Goal: Task Accomplishment & Management: Complete application form

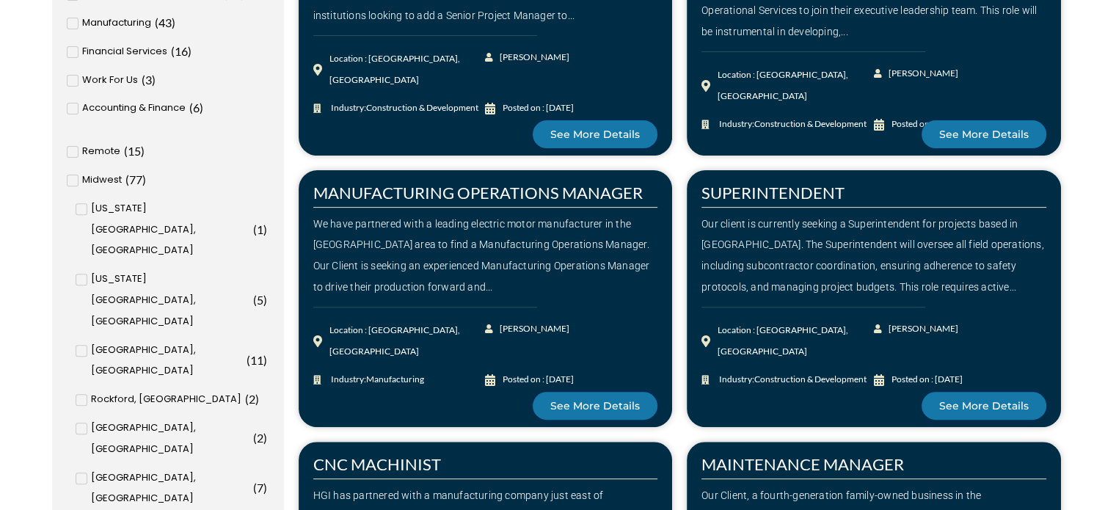
scroll to position [516, 0]
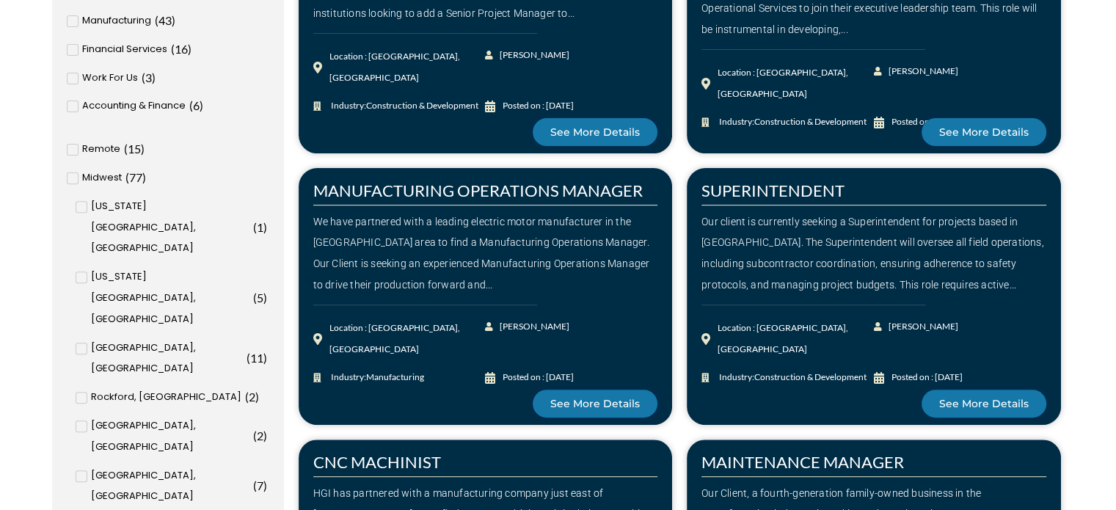
click at [68, 150] on span at bounding box center [73, 150] width 12 height 12
click at [0, 0] on input "Remote ( 15 )" at bounding box center [0, 0] width 0 height 0
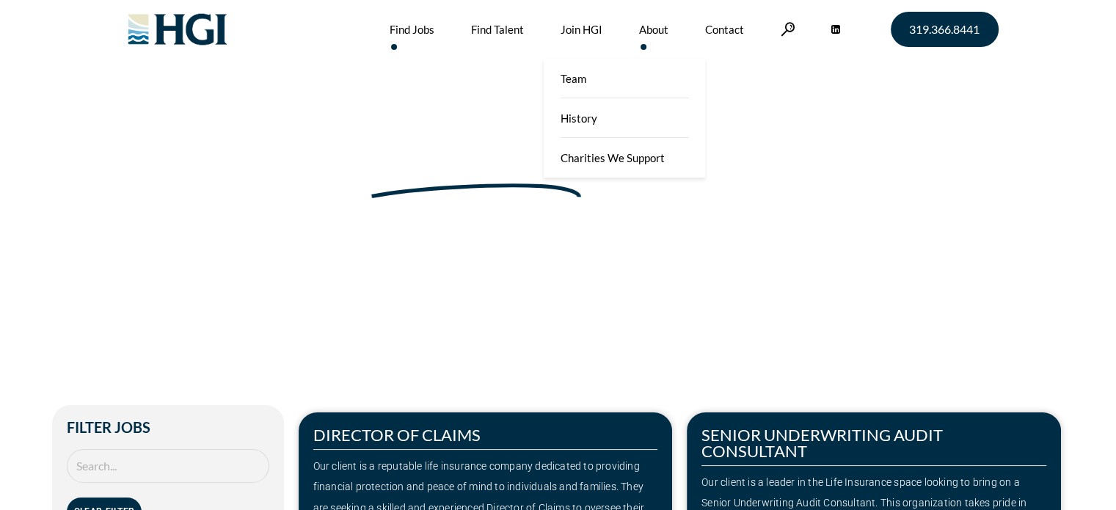
click at [641, 34] on link "About" at bounding box center [653, 29] width 29 height 59
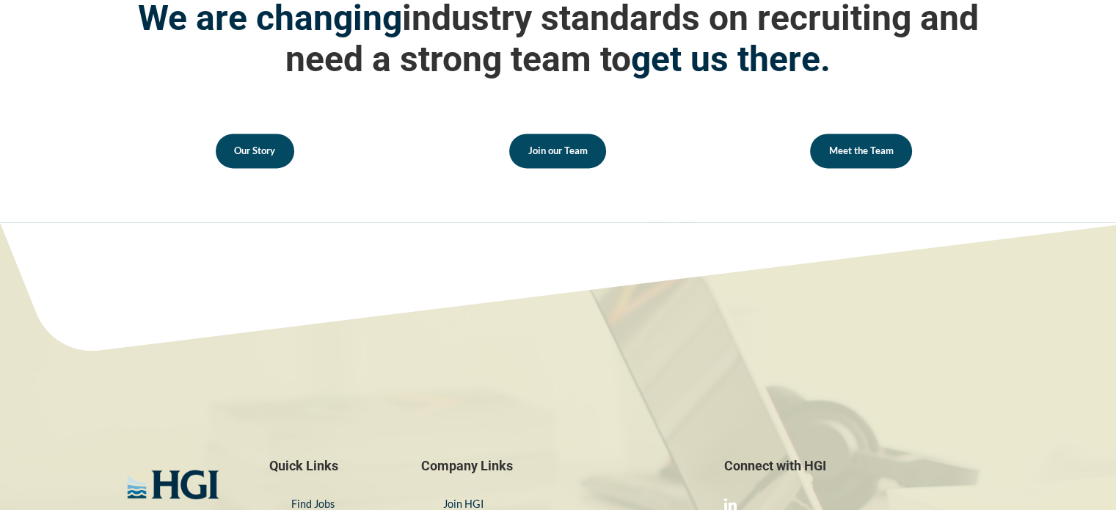
scroll to position [2201, 0]
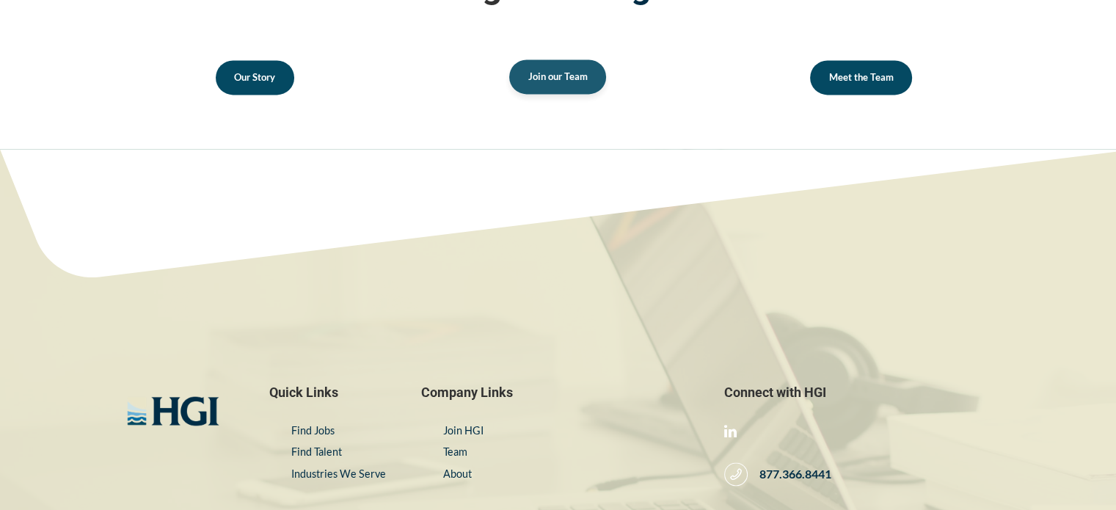
click at [543, 91] on link "Join our Team" at bounding box center [557, 76] width 97 height 34
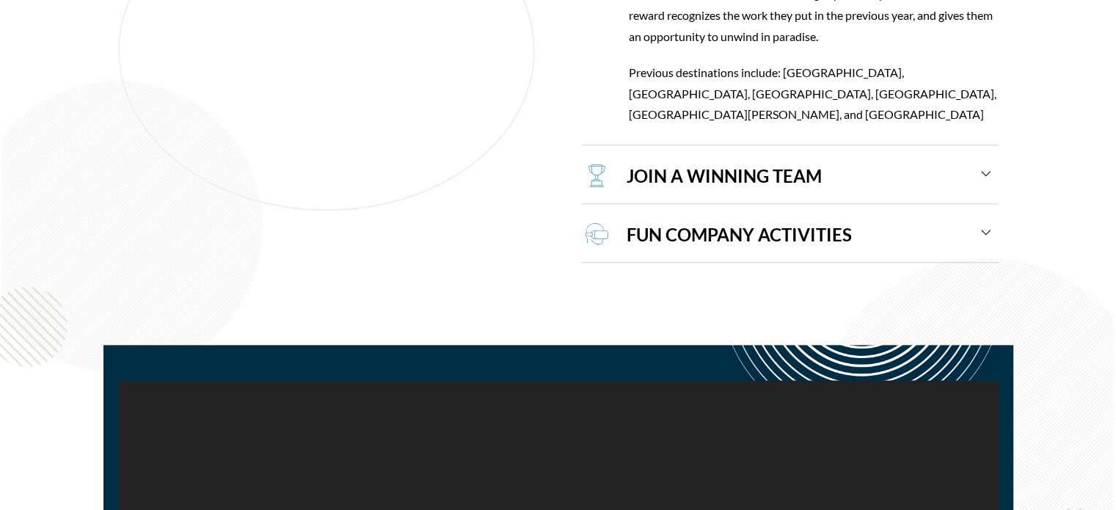
scroll to position [1688, 0]
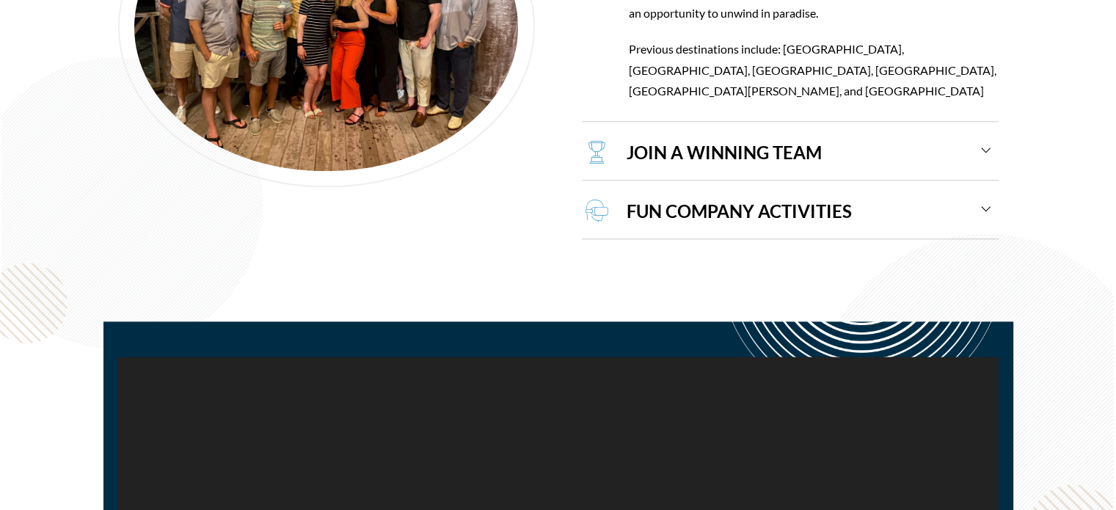
click at [992, 130] on div "JOIN A WINNING TEAM The Harrison Group has a strong track record of putting new…" at bounding box center [790, 152] width 417 height 55
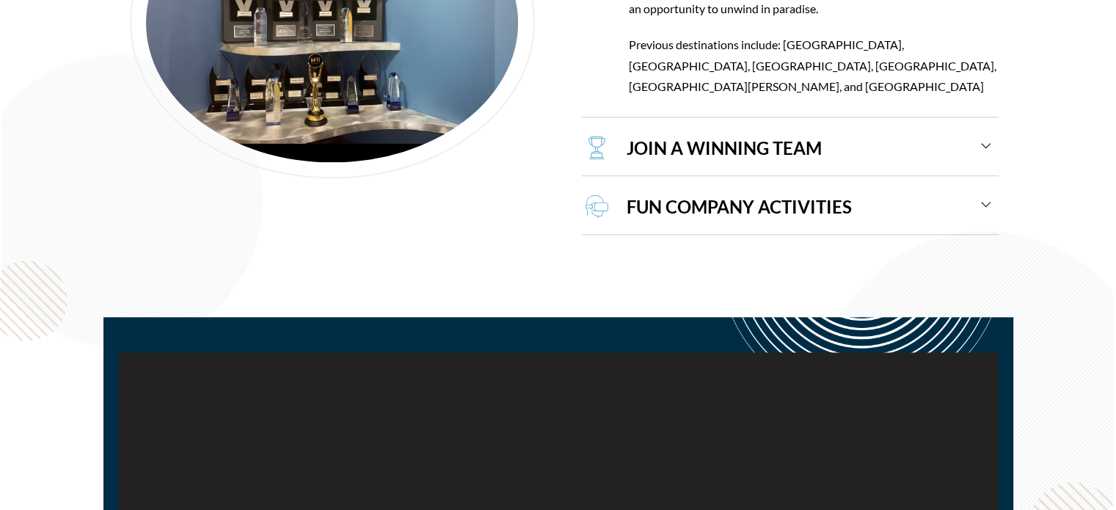
click at [987, 125] on div "JOIN A WINNING TEAM" at bounding box center [801, 148] width 380 height 54
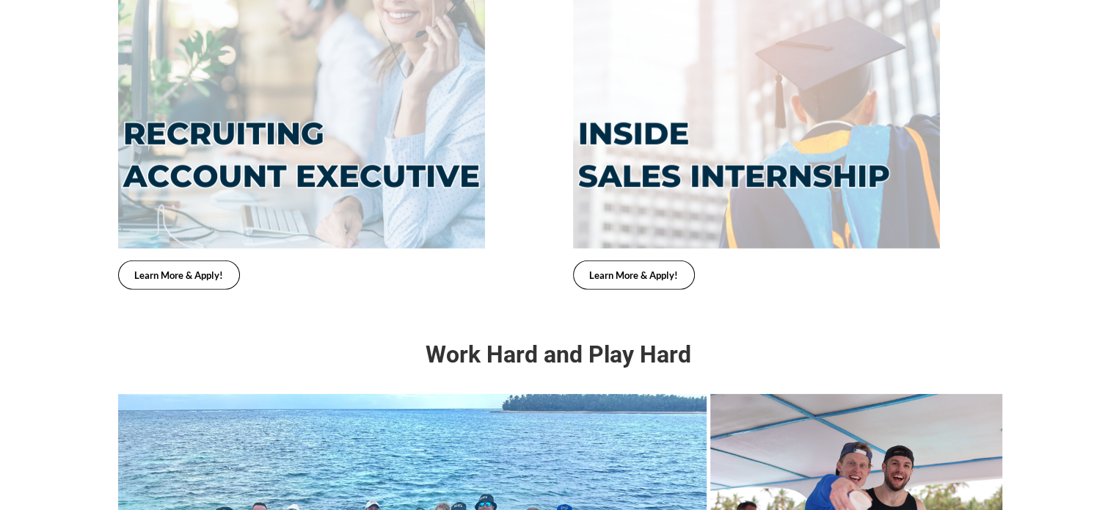
scroll to position [3546, 0]
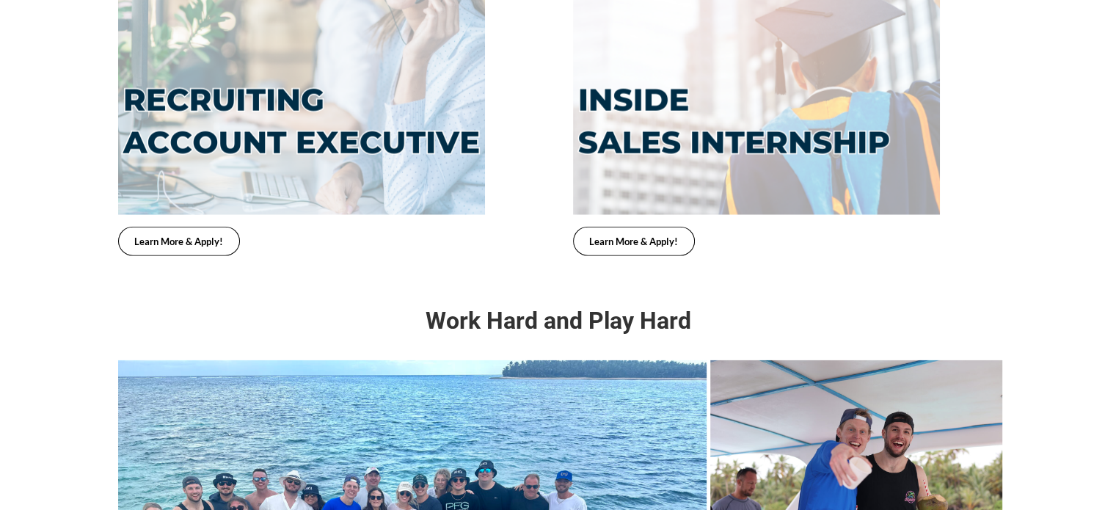
click at [342, 140] on img at bounding box center [301, 31] width 367 height 367
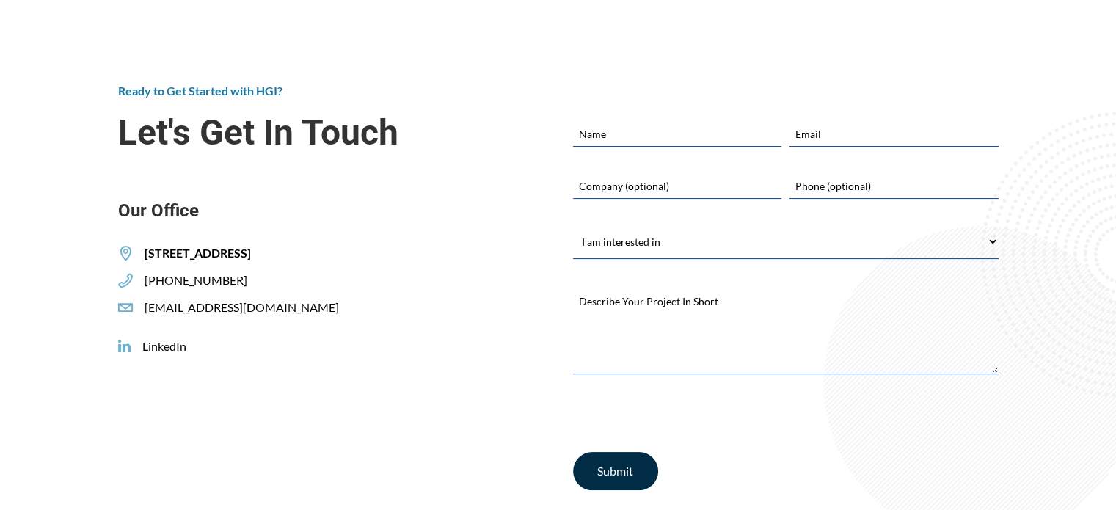
scroll to position [5820, 0]
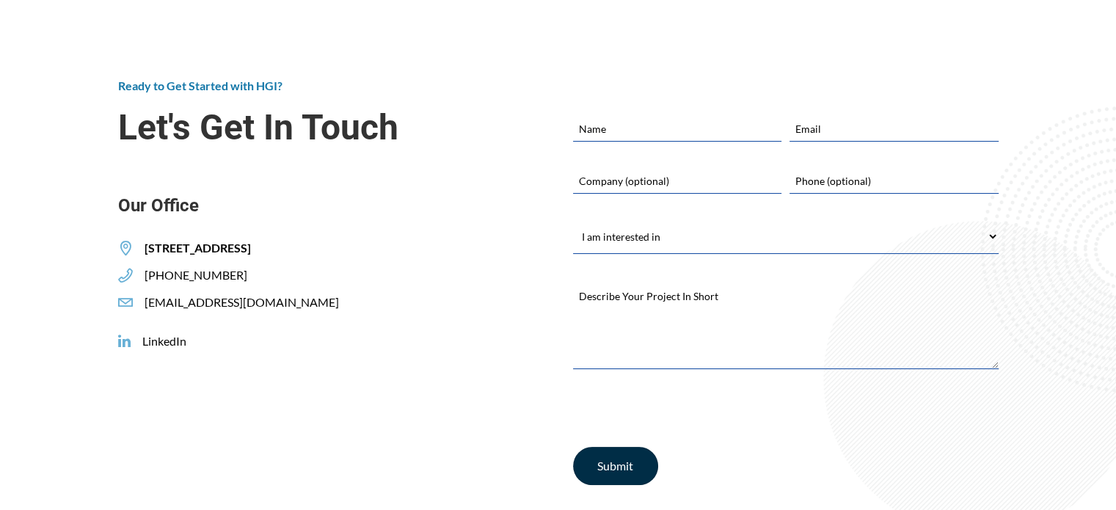
click at [990, 233] on select "I am interested in Finding a Job Building My Team Joining HGI Other" at bounding box center [786, 236] width 426 height 33
click at [377, 412] on div "Ready to Get Started with HGI? Let's Get In Touch Our Office 305 2ND STREET SE,…" at bounding box center [330, 298] width 455 height 440
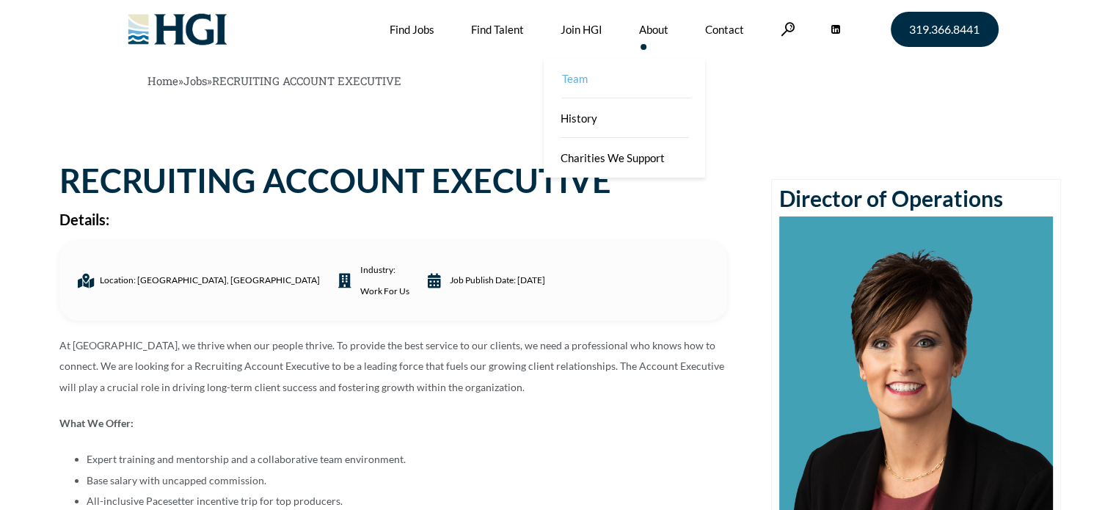
click at [571, 81] on link "Team" at bounding box center [625, 79] width 161 height 40
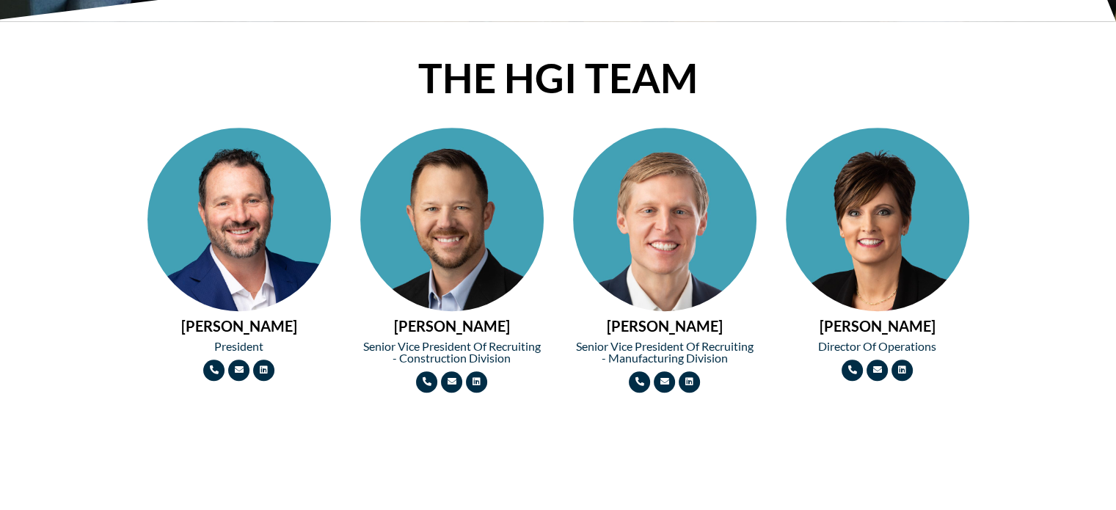
scroll to position [777, 0]
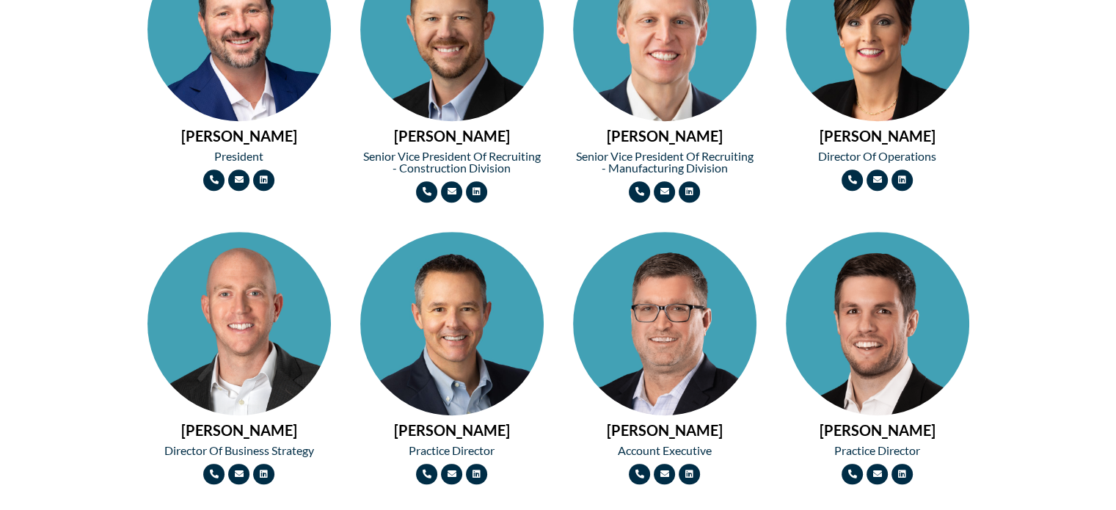
click at [859, 59] on img at bounding box center [877, 75] width 183 height 275
click at [216, 140] on h2 "MICHAEL BROWN" at bounding box center [238, 135] width 183 height 15
click at [222, 67] on img at bounding box center [238, 75] width 183 height 275
